Goal: Task Accomplishment & Management: Use online tool/utility

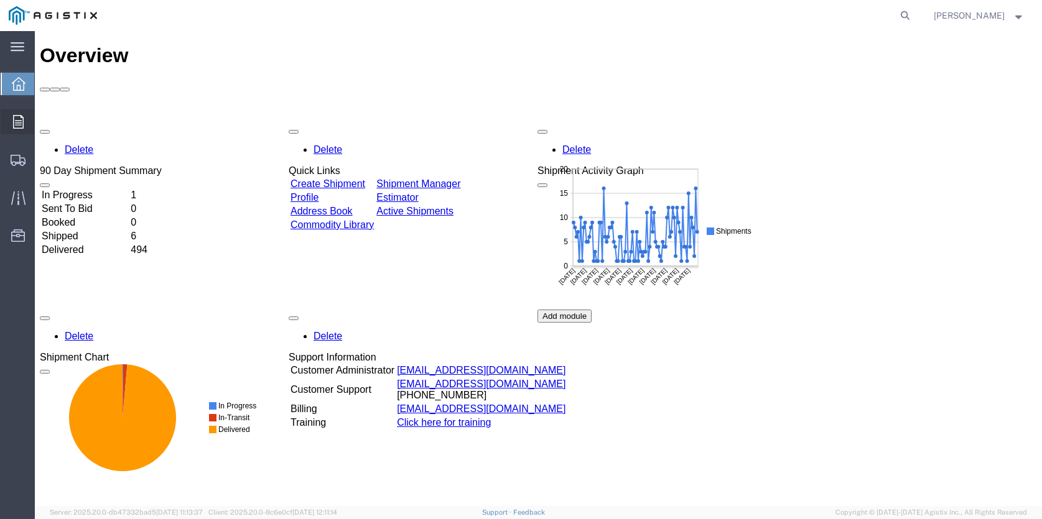
click at [16, 119] on icon at bounding box center [18, 122] width 11 height 14
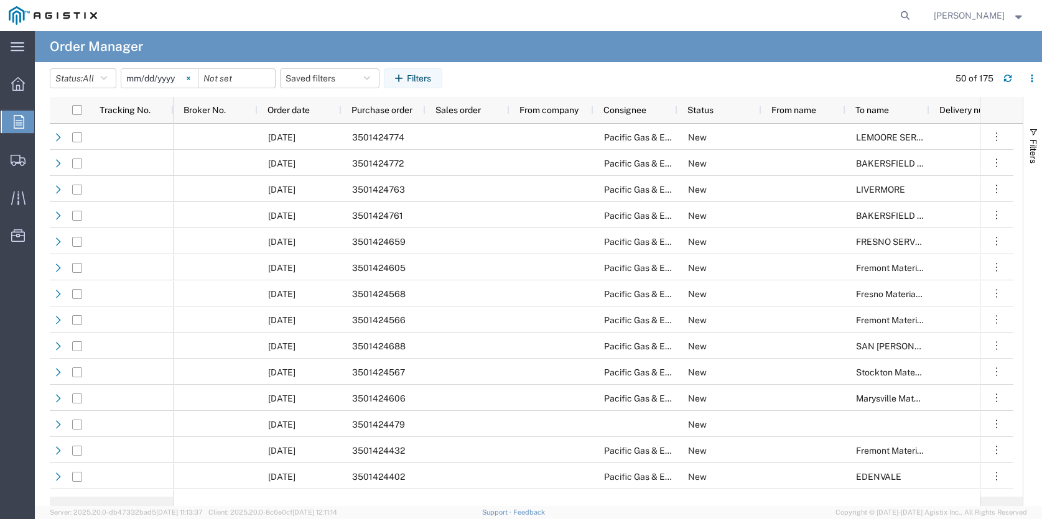
click at [190, 78] on icon at bounding box center [189, 79] width 4 height 4
click at [264, 74] on div at bounding box center [236, 78] width 77 height 20
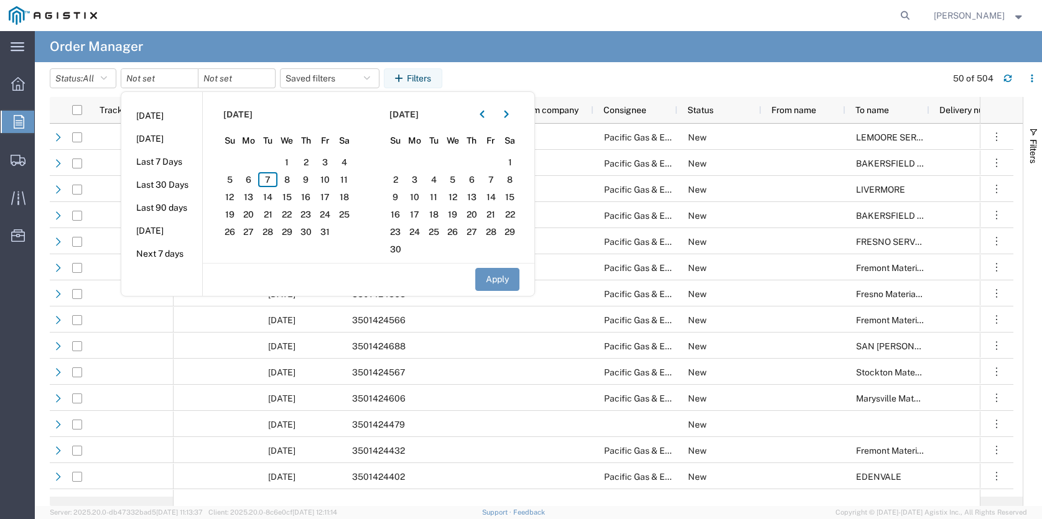
click at [192, 76] on div at bounding box center [160, 78] width 78 height 20
click at [484, 114] on icon "button" at bounding box center [482, 114] width 4 height 7
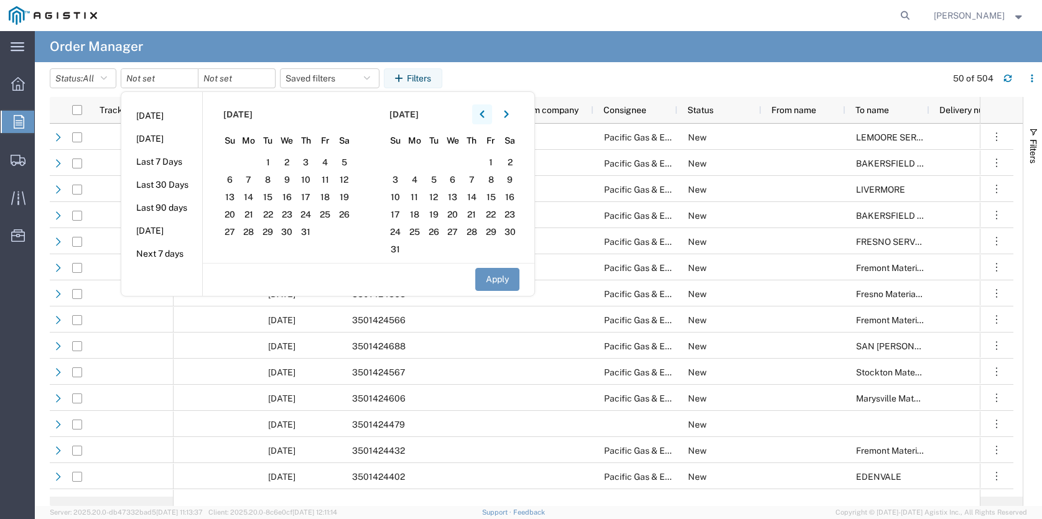
click at [484, 114] on icon "button" at bounding box center [482, 114] width 4 height 7
click at [230, 165] on span "1" at bounding box center [229, 162] width 19 height 15
click at [508, 116] on icon "button" at bounding box center [506, 114] width 4 height 7
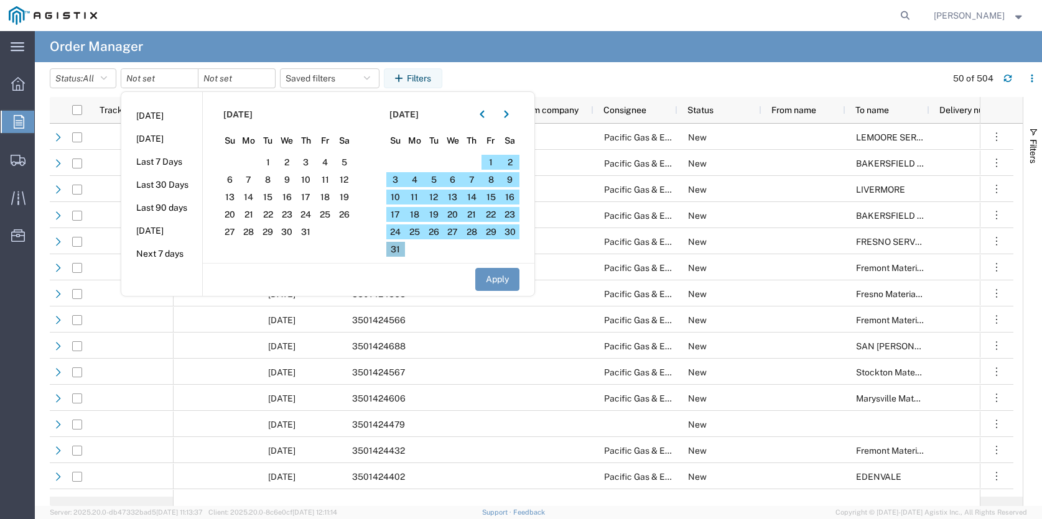
click at [400, 248] on span "31" at bounding box center [395, 249] width 19 height 15
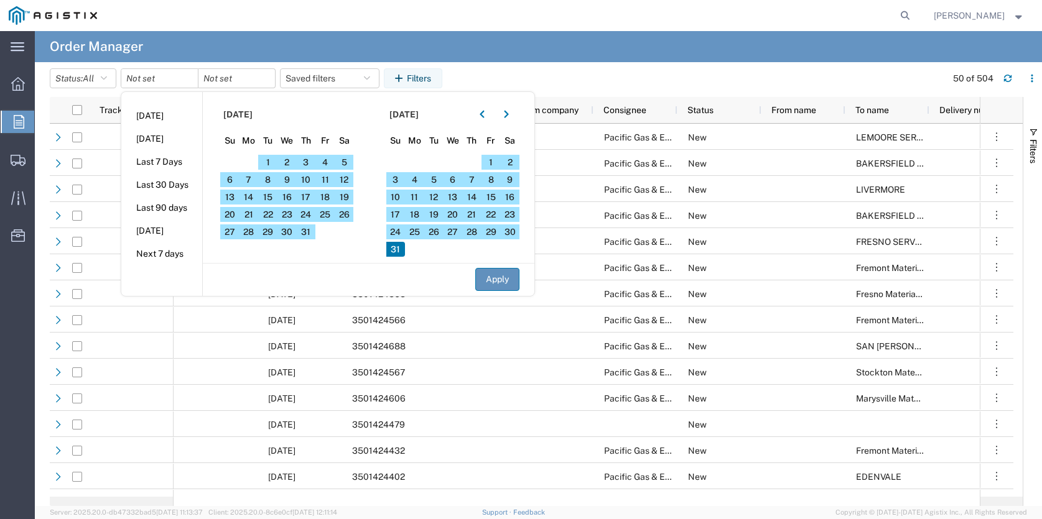
click at [500, 279] on button "Apply" at bounding box center [497, 279] width 44 height 23
type input "2025-06-01"
type input "2025-08-31"
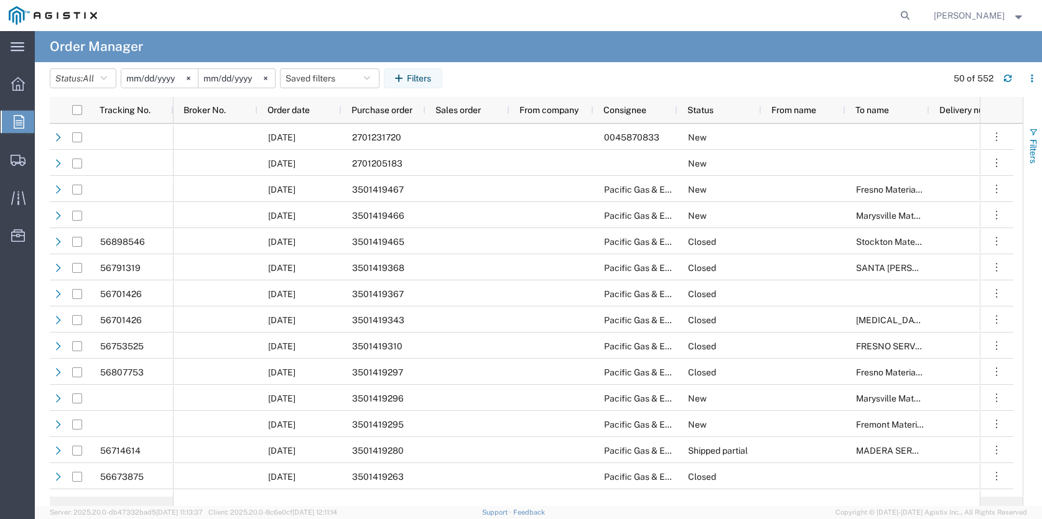
click at [1031, 136] on span "button" at bounding box center [1033, 133] width 10 height 10
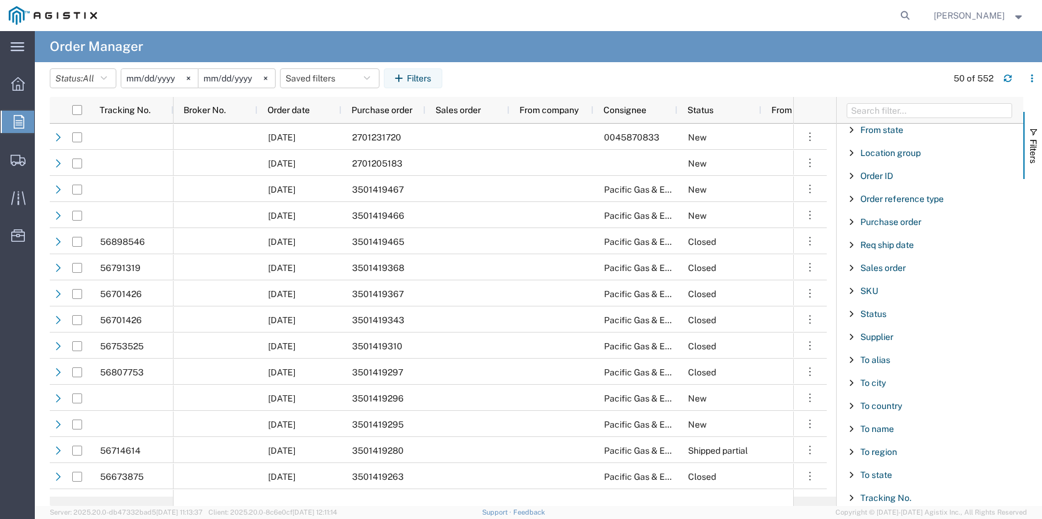
scroll to position [239, 0]
click at [878, 220] on span "Purchase order" at bounding box center [890, 219] width 61 height 10
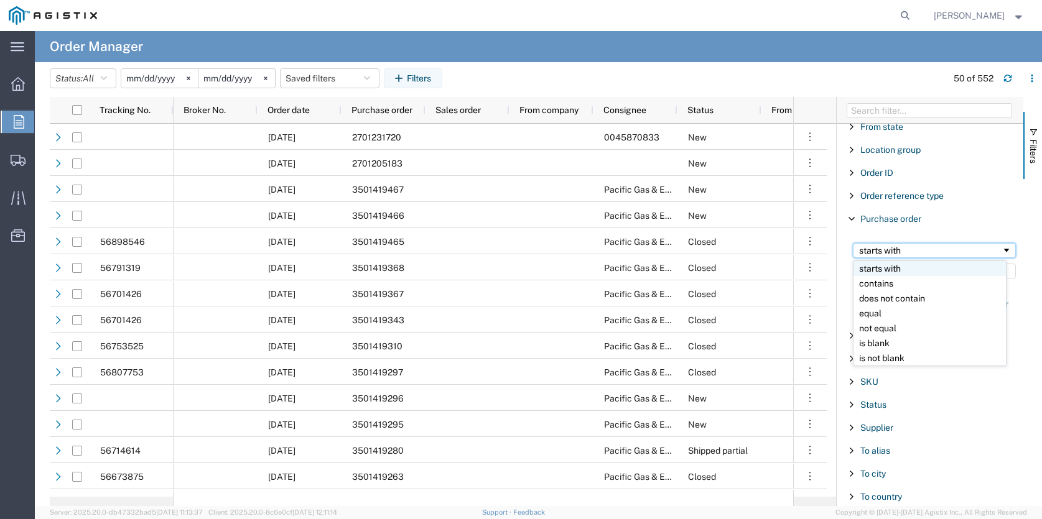
click at [1002, 252] on span "Filtering operator" at bounding box center [1007, 251] width 10 height 10
click at [879, 274] on input "Filter Value" at bounding box center [934, 271] width 163 height 15
type input "6"
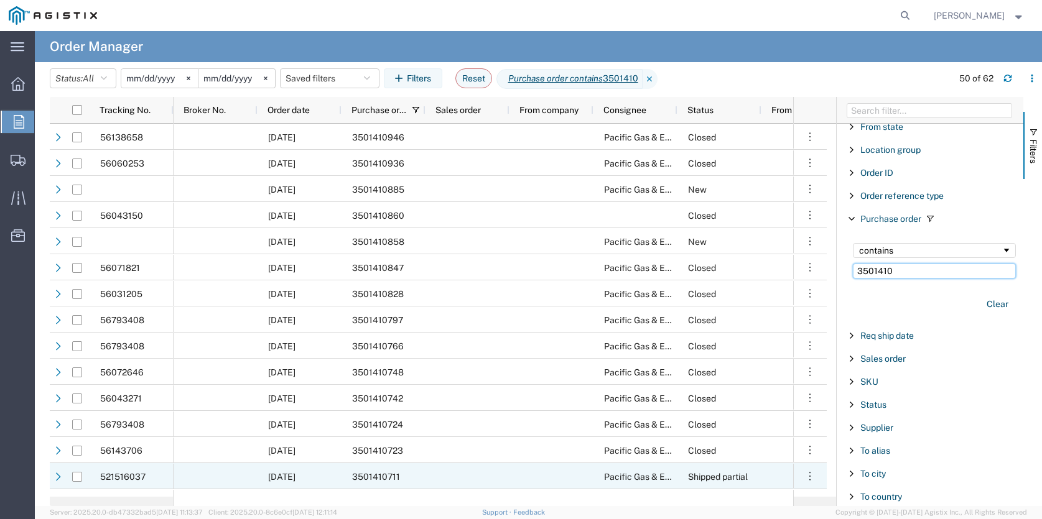
type input "3501410"
click at [826, 477] on div "Edit Order Clone Order Cancel Order(s)" at bounding box center [810, 476] width 34 height 26
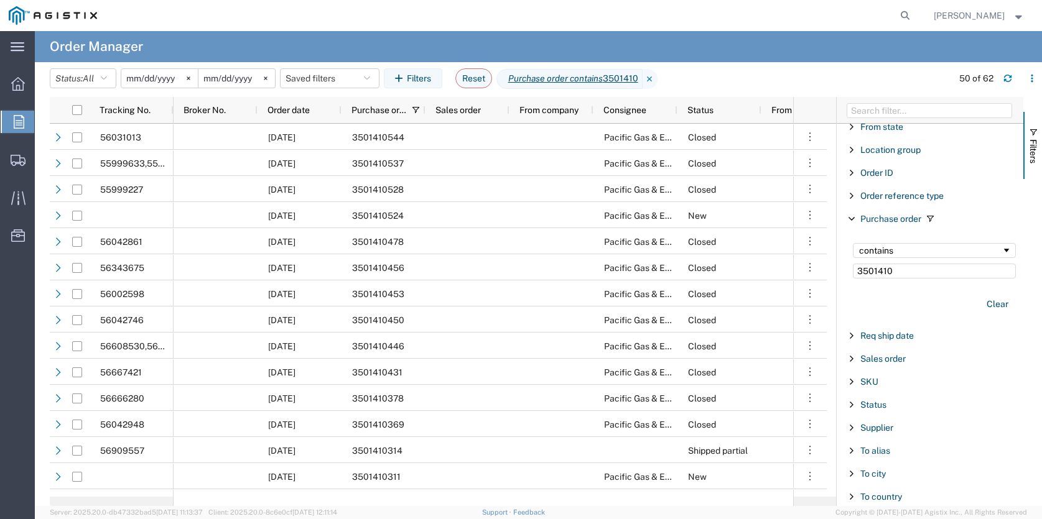
scroll to position [980, 0]
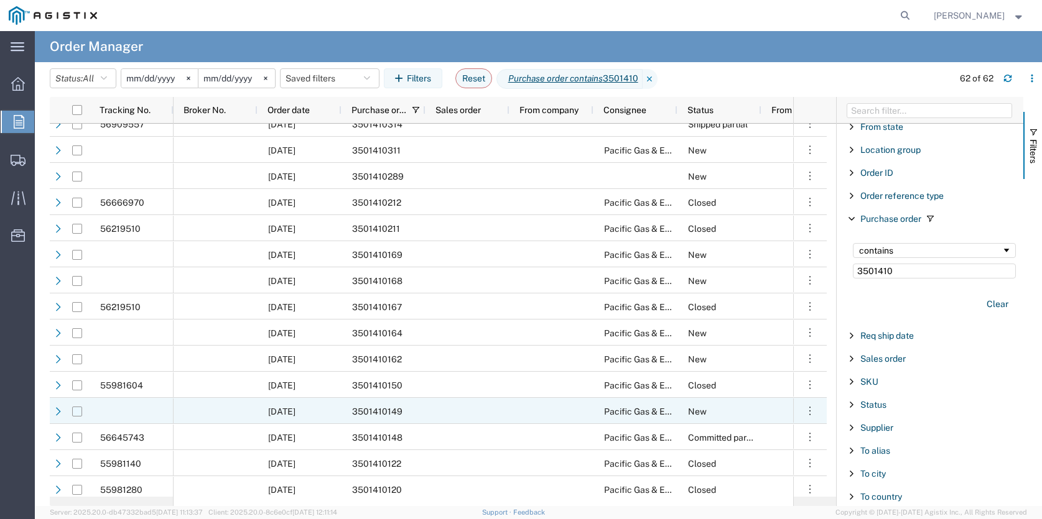
click at [80, 415] on input "Press Space to toggle row selection (unchecked)" at bounding box center [77, 412] width 10 height 10
checkbox input "true"
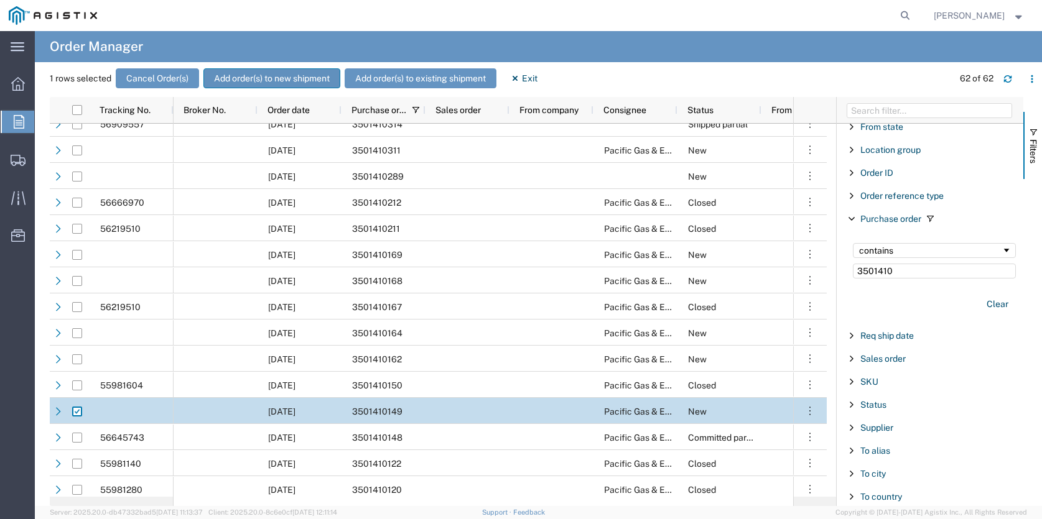
click at [278, 78] on button "Add order(s) to new shipment" at bounding box center [271, 78] width 137 height 20
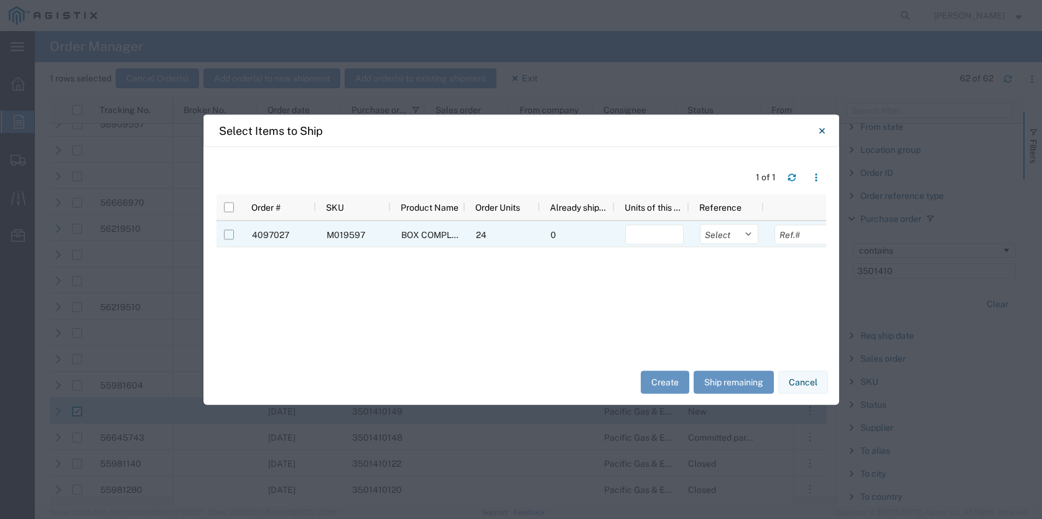
click at [232, 238] on input "Press Space to toggle row selection (unchecked)" at bounding box center [229, 235] width 10 height 10
checkbox input "true"
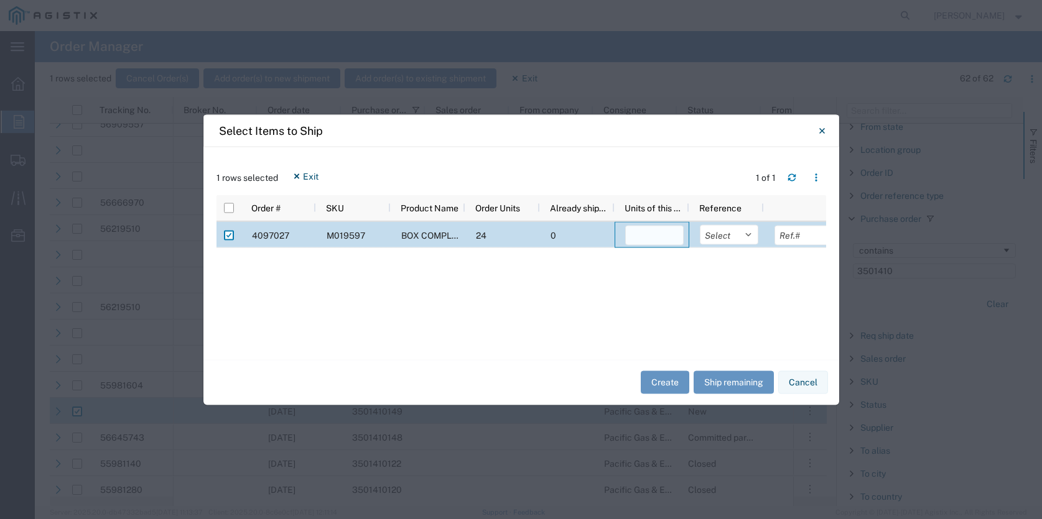
click at [651, 233] on input "number" at bounding box center [654, 235] width 58 height 20
type input "24"
click at [749, 235] on select "Select Purchase Order Delivery Number" at bounding box center [729, 235] width 58 height 20
click at [700, 225] on select "Select Purchase Order Delivery Number" at bounding box center [729, 235] width 58 height 20
click at [755, 231] on select "Select Purchase Order Delivery Number" at bounding box center [729, 235] width 58 height 20
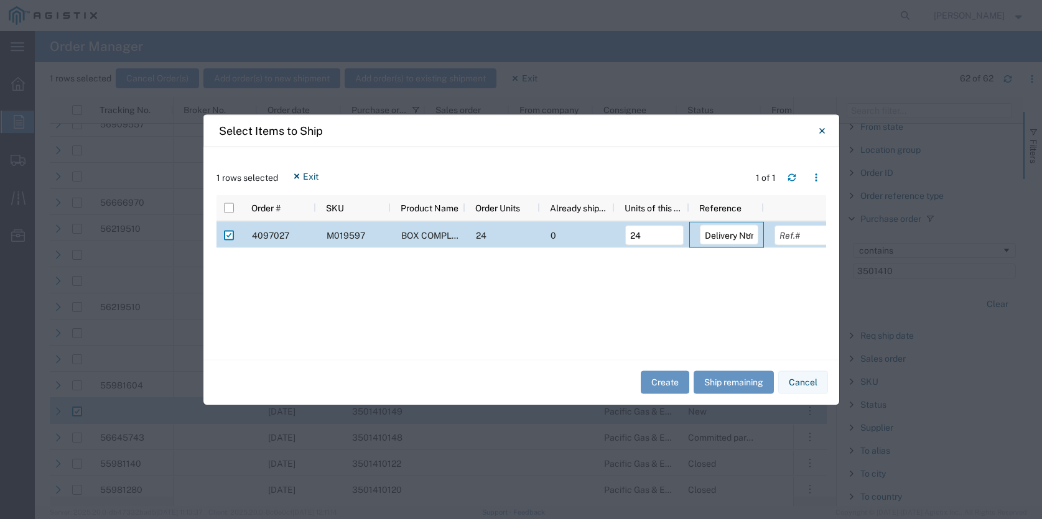
select select "PURCHORD"
click at [700, 225] on select "Select Purchase Order Delivery Number" at bounding box center [729, 235] width 58 height 20
click at [786, 238] on input "text" at bounding box center [804, 235] width 58 height 20
type input "3501410149"
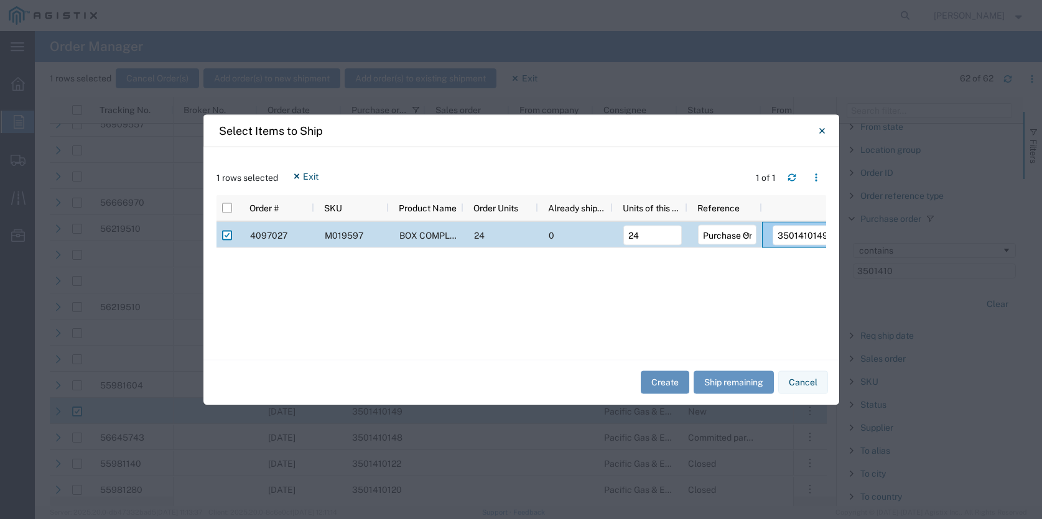
click at [661, 381] on button "Create" at bounding box center [665, 382] width 49 height 23
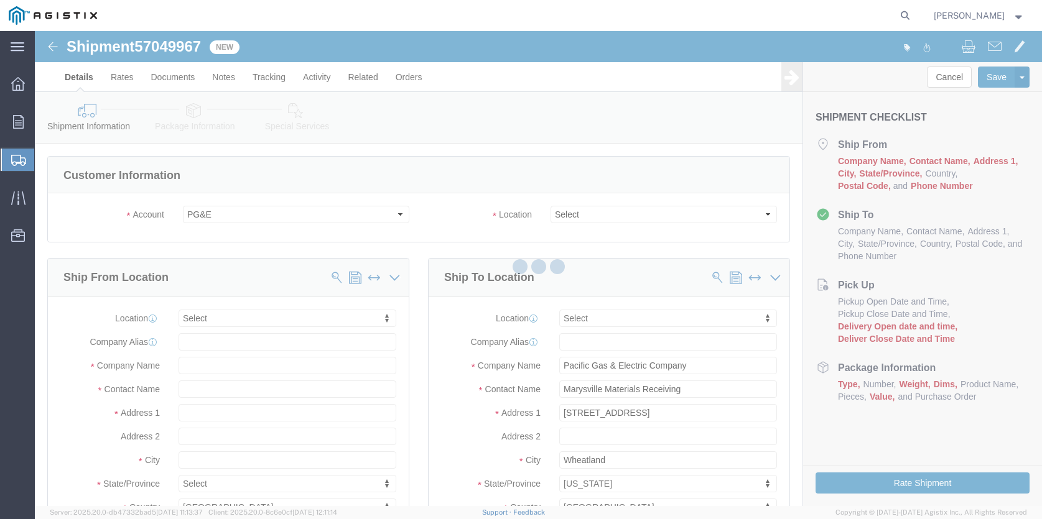
select select
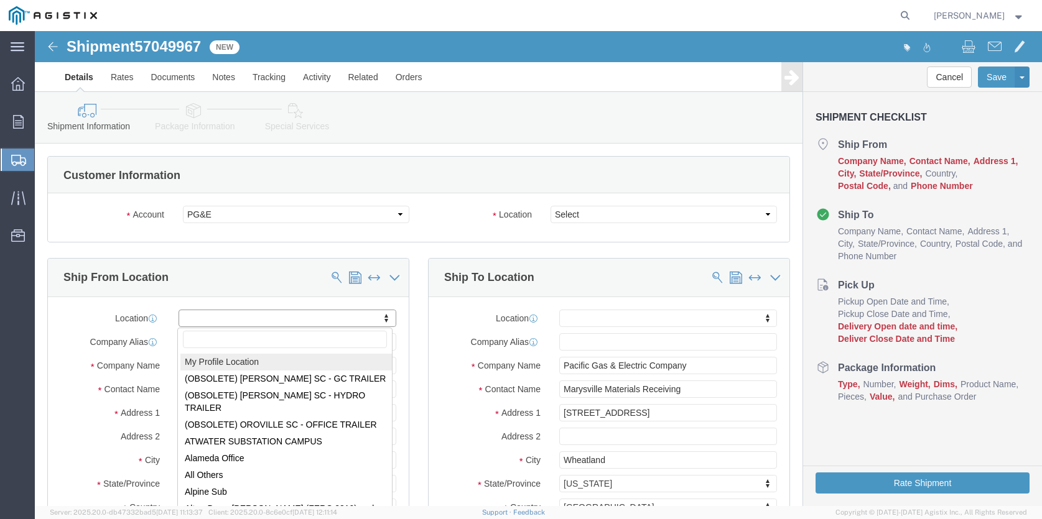
select select "MYPROFILE"
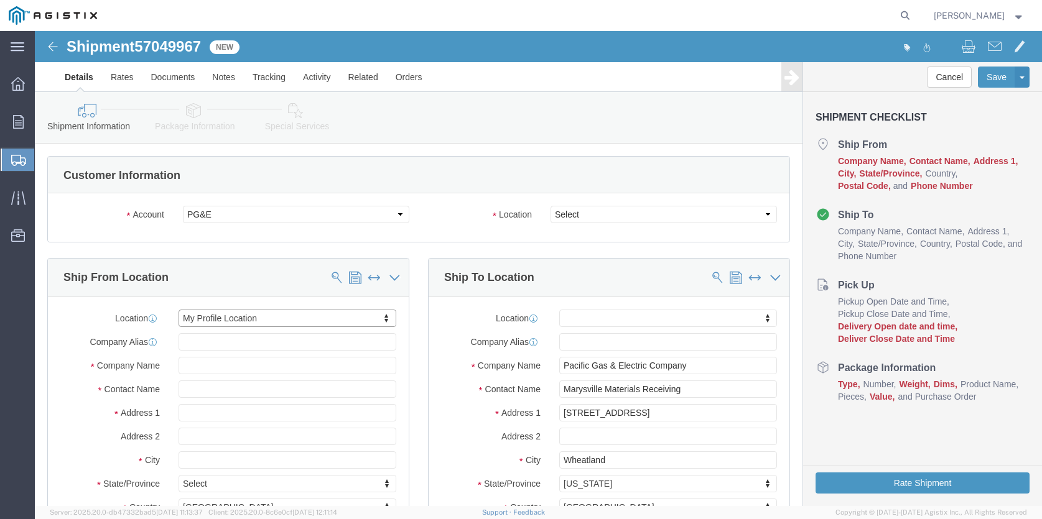
select select "CA"
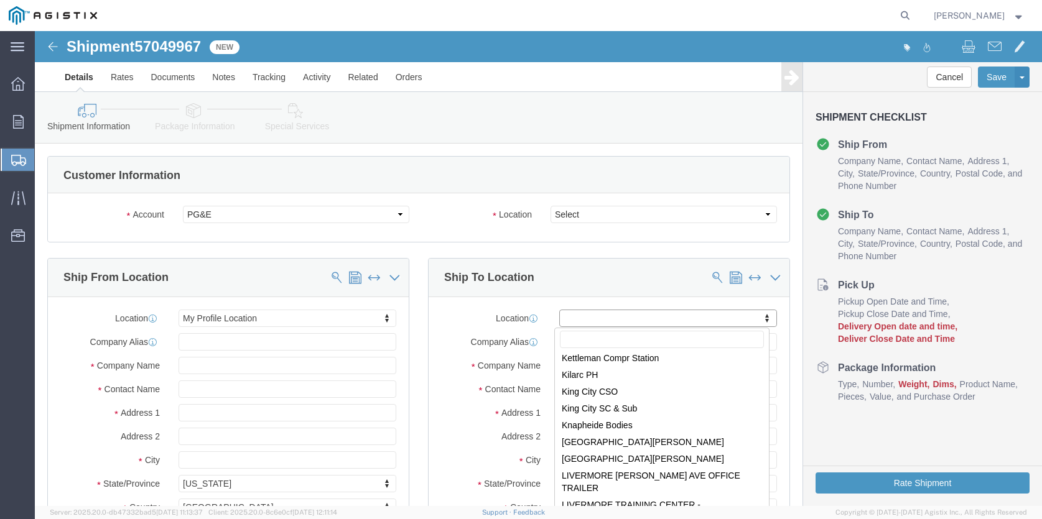
scroll to position [3810, 0]
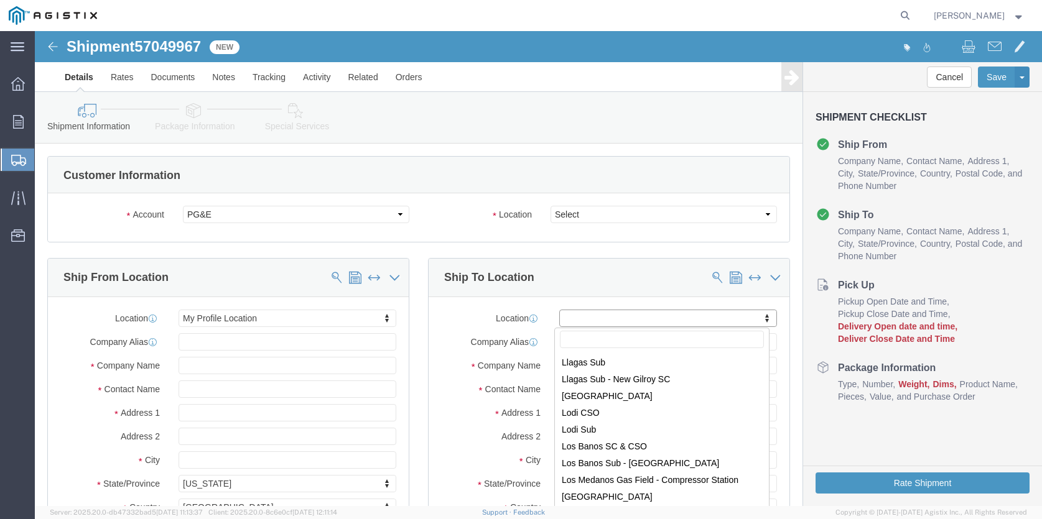
click at [763, 506] on agx-app-version "Server: 2025.20.0-db47332bad5 2025-10-06 11:13:37 Client: 2025.20.0-8c6e0cf 202…" at bounding box center [538, 512] width 1007 height 13
click at [768, 508] on agx-app-version "Server: 2025.20.0-db47332bad5 2025-10-06 11:13:37 Client: 2025.20.0-8c6e0cf 202…" at bounding box center [538, 512] width 1007 height 13
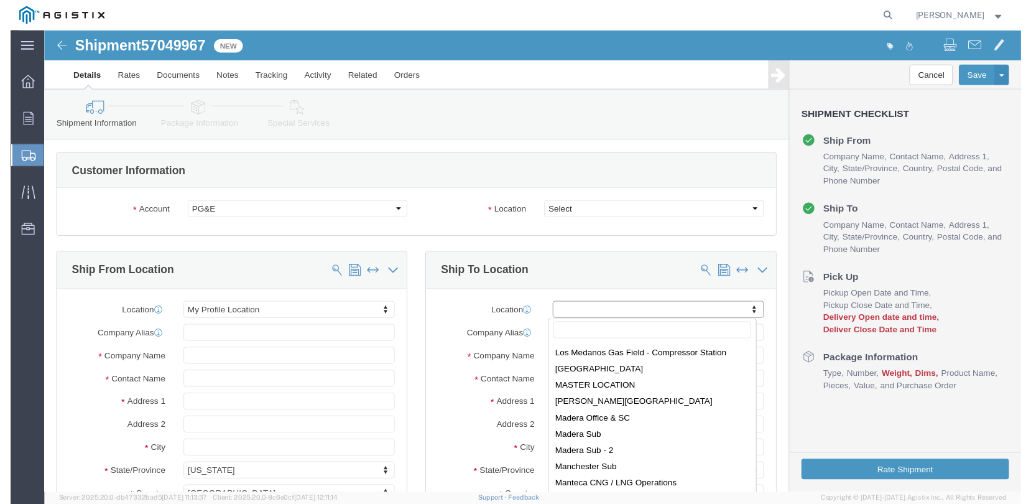
scroll to position [4457, 0]
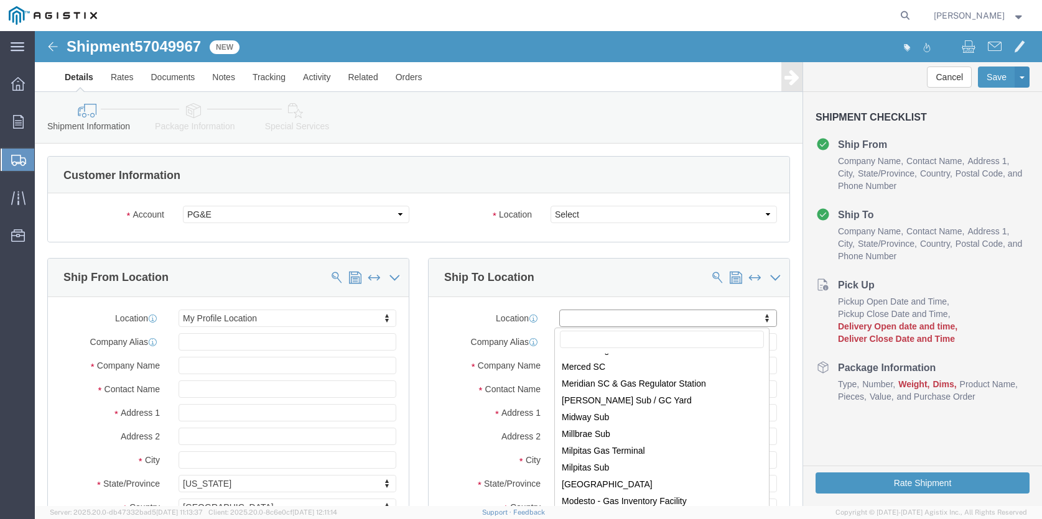
drag, startPoint x: 729, startPoint y: 467, endPoint x: 762, endPoint y: 519, distance: 61.6
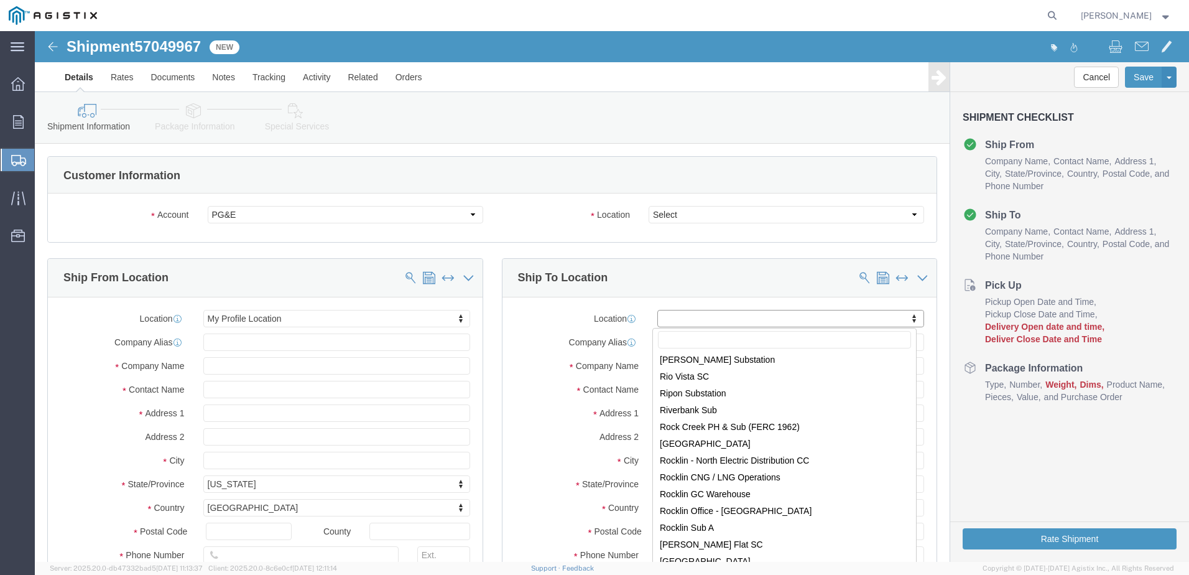
scroll to position [5839, 0]
drag, startPoint x: 785, startPoint y: 14, endPoint x: 776, endPoint y: -32, distance: 46.4
click at [776, 0] on html "main_menu Created with Sketch. Collapse Menu Overview Orders Shipments Shipment…" at bounding box center [594, 287] width 1189 height 575
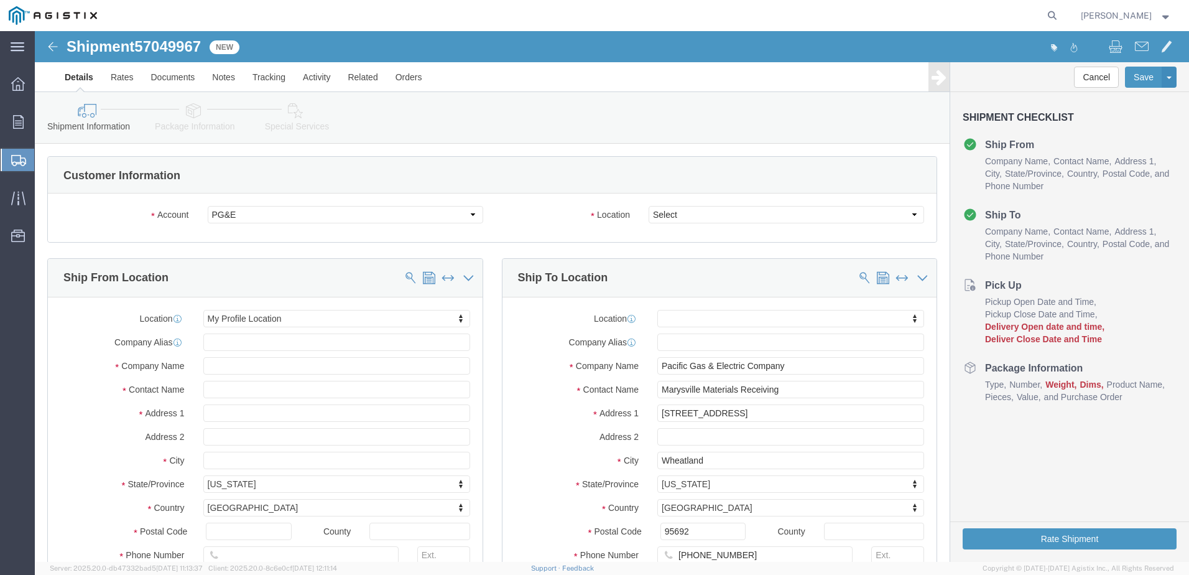
drag, startPoint x: 1024, startPoint y: 7, endPoint x: 1008, endPoint y: -40, distance: 49.4
click at [1008, 0] on html "main_menu Created with Sketch. Collapse Menu Overview Orders Shipments Shipment…" at bounding box center [594, 287] width 1189 height 575
drag, startPoint x: 927, startPoint y: 12, endPoint x: 931, endPoint y: -30, distance: 41.9
click at [931, 0] on html "main_menu Created with Sketch. Collapse Menu Overview Orders Shipments Shipment…" at bounding box center [594, 287] width 1189 height 575
click div
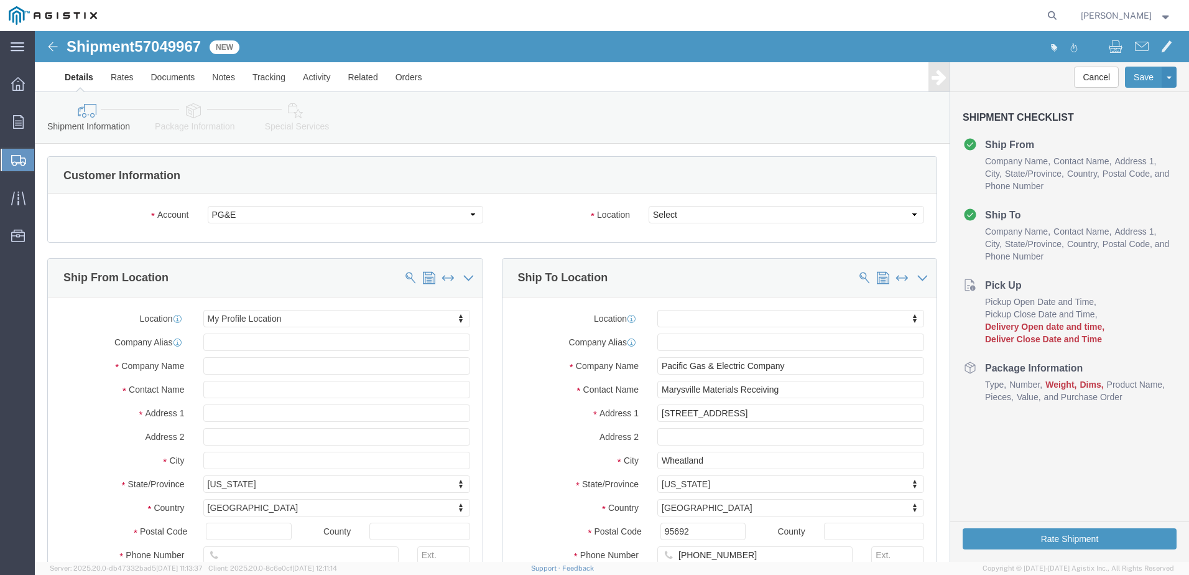
drag, startPoint x: 891, startPoint y: 490, endPoint x: 890, endPoint y: 483, distance: 7.0
click div "Location My Profile Location (OBSOLETE) BURNEY SC - GC TRAILER (OBSOLETE) BURNE…"
drag, startPoint x: 890, startPoint y: 407, endPoint x: 887, endPoint y: 393, distance: 14.6
click div
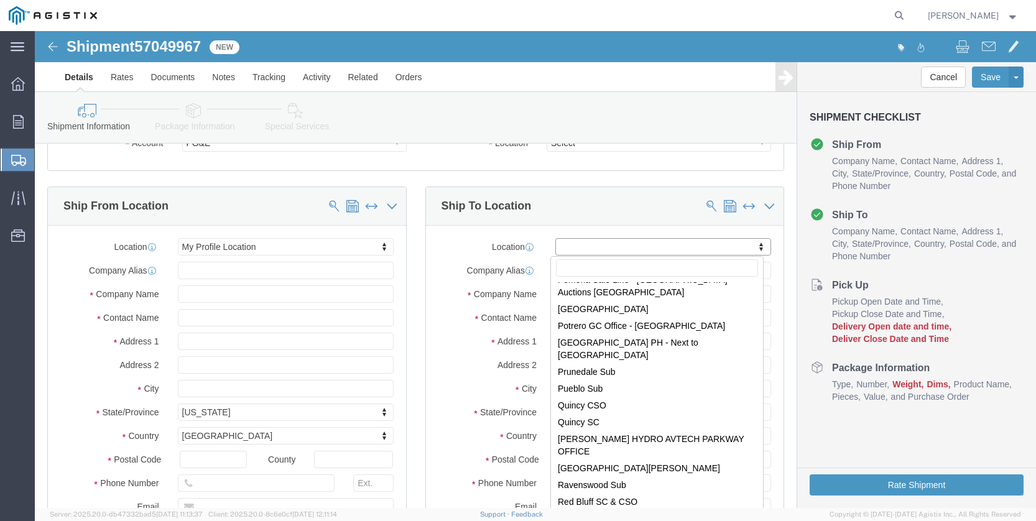
scroll to position [6422, 0]
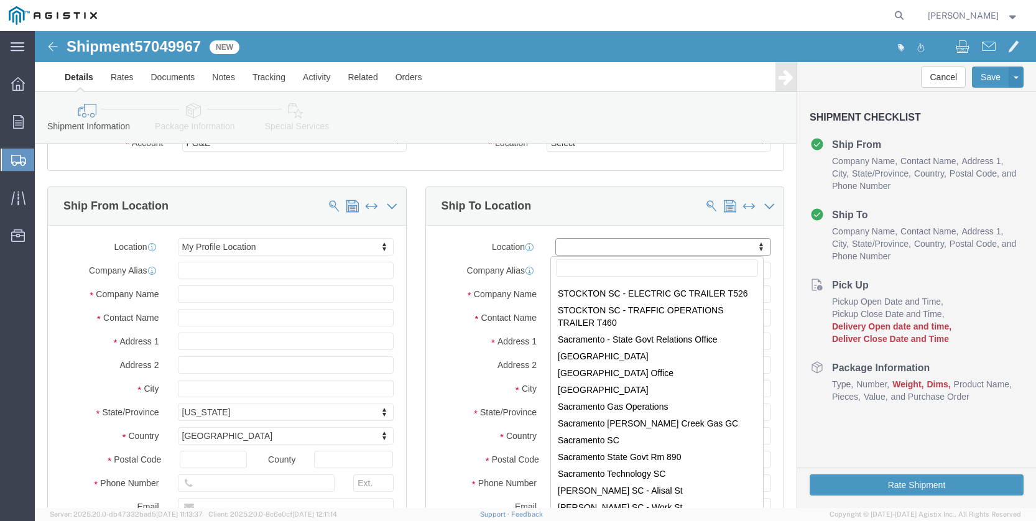
drag, startPoint x: 726, startPoint y: 256, endPoint x: 749, endPoint y: 521, distance: 265.4
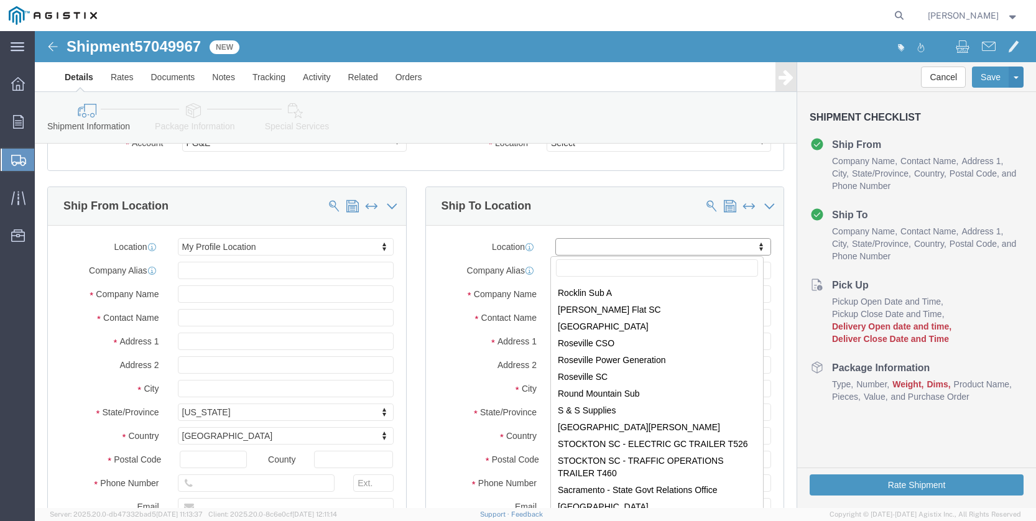
scroll to position [6319, 0]
